Goal: Transaction & Acquisition: Book appointment/travel/reservation

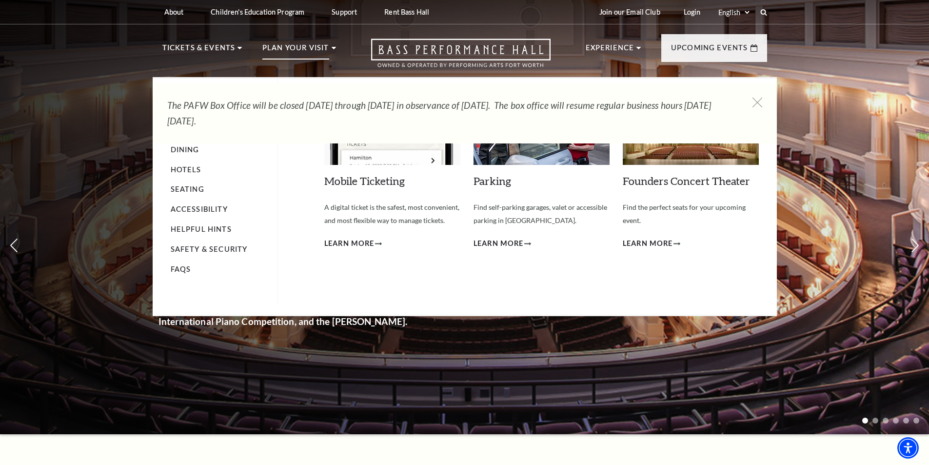
click at [322, 56] on p "Plan Your Visit" at bounding box center [295, 51] width 67 height 18
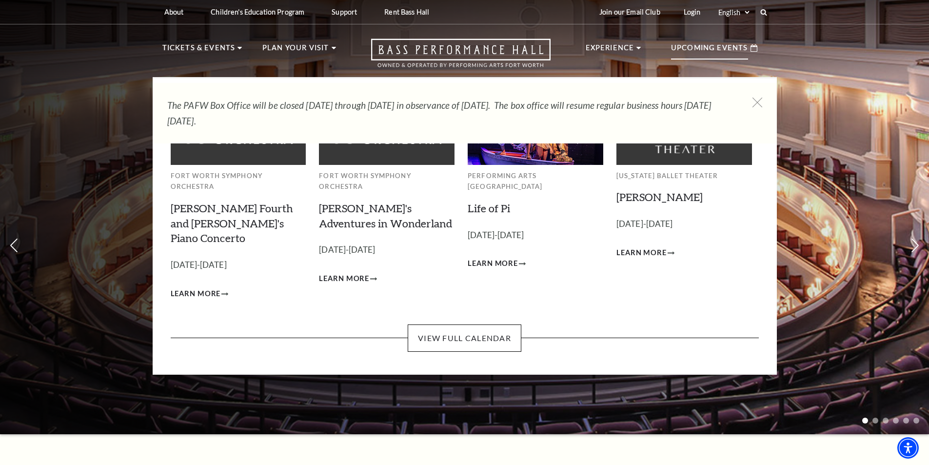
click at [699, 53] on p "Upcoming Events" at bounding box center [709, 51] width 77 height 18
click at [477, 324] on link "View Full Calendar" at bounding box center [465, 337] width 114 height 27
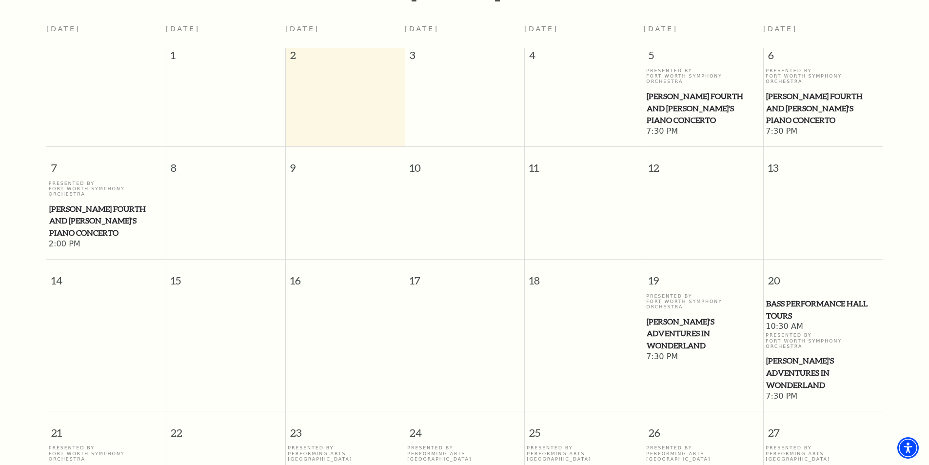
scroll to position [233, 0]
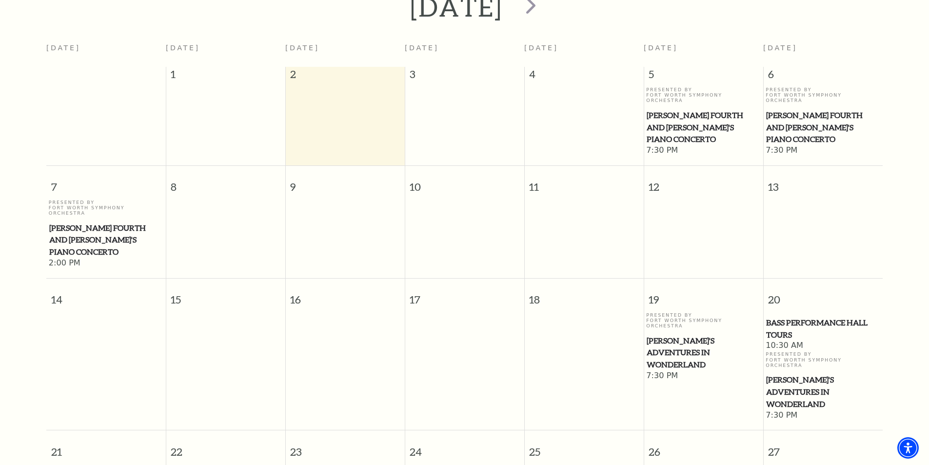
click at [798, 109] on span "[PERSON_NAME] Fourth and [PERSON_NAME]'s Piano Concerto" at bounding box center [823, 127] width 114 height 36
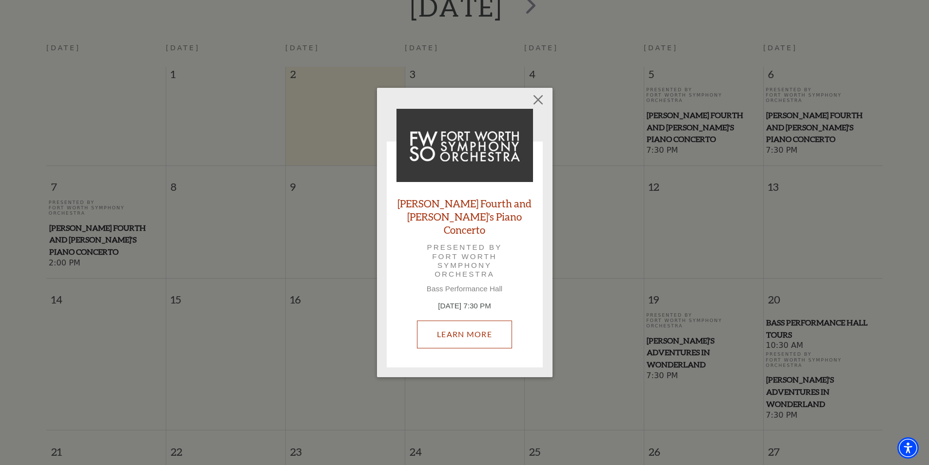
click at [458, 336] on link "Learn More" at bounding box center [464, 333] width 95 height 27
